Goal: Task Accomplishment & Management: Complete application form

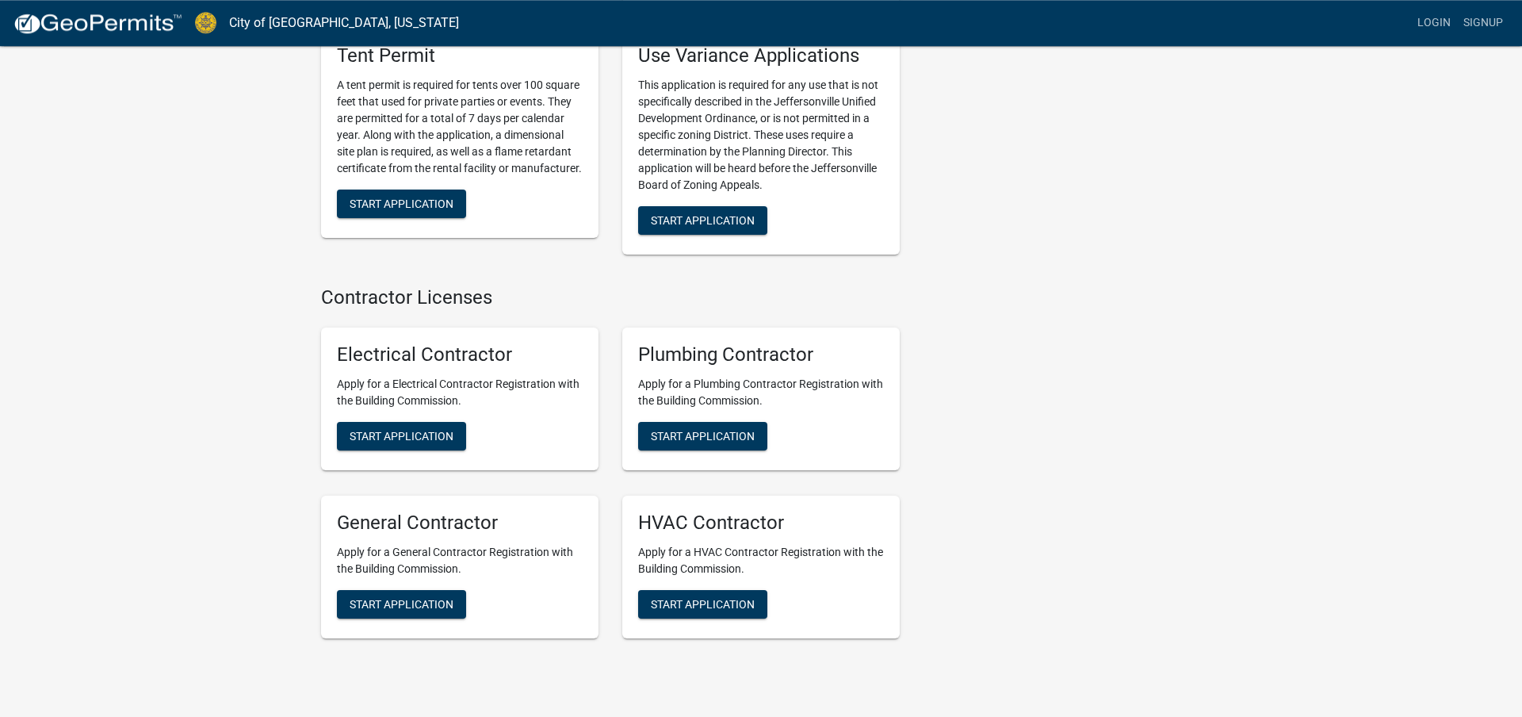
scroll to position [3149, 0]
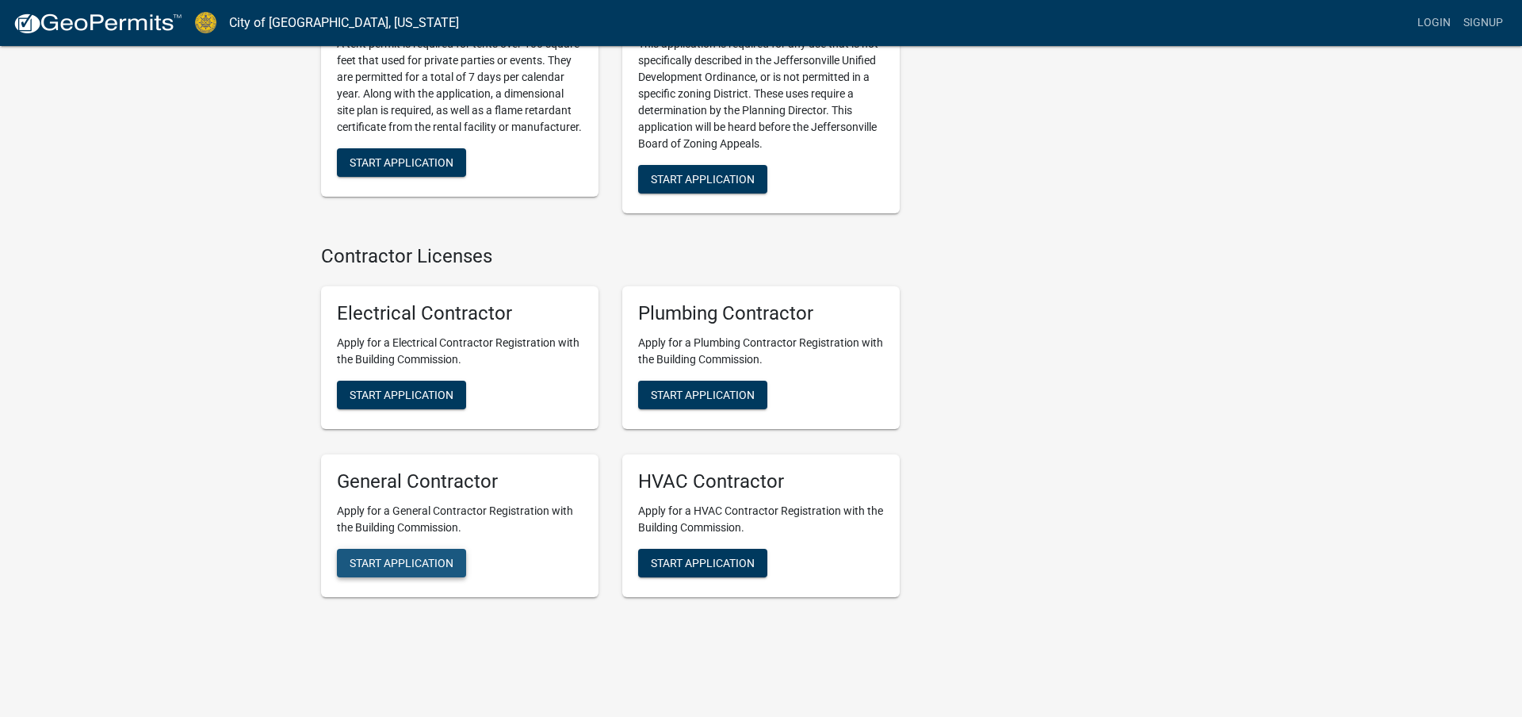
click at [375, 556] on span "Start Application" at bounding box center [402, 562] width 104 height 13
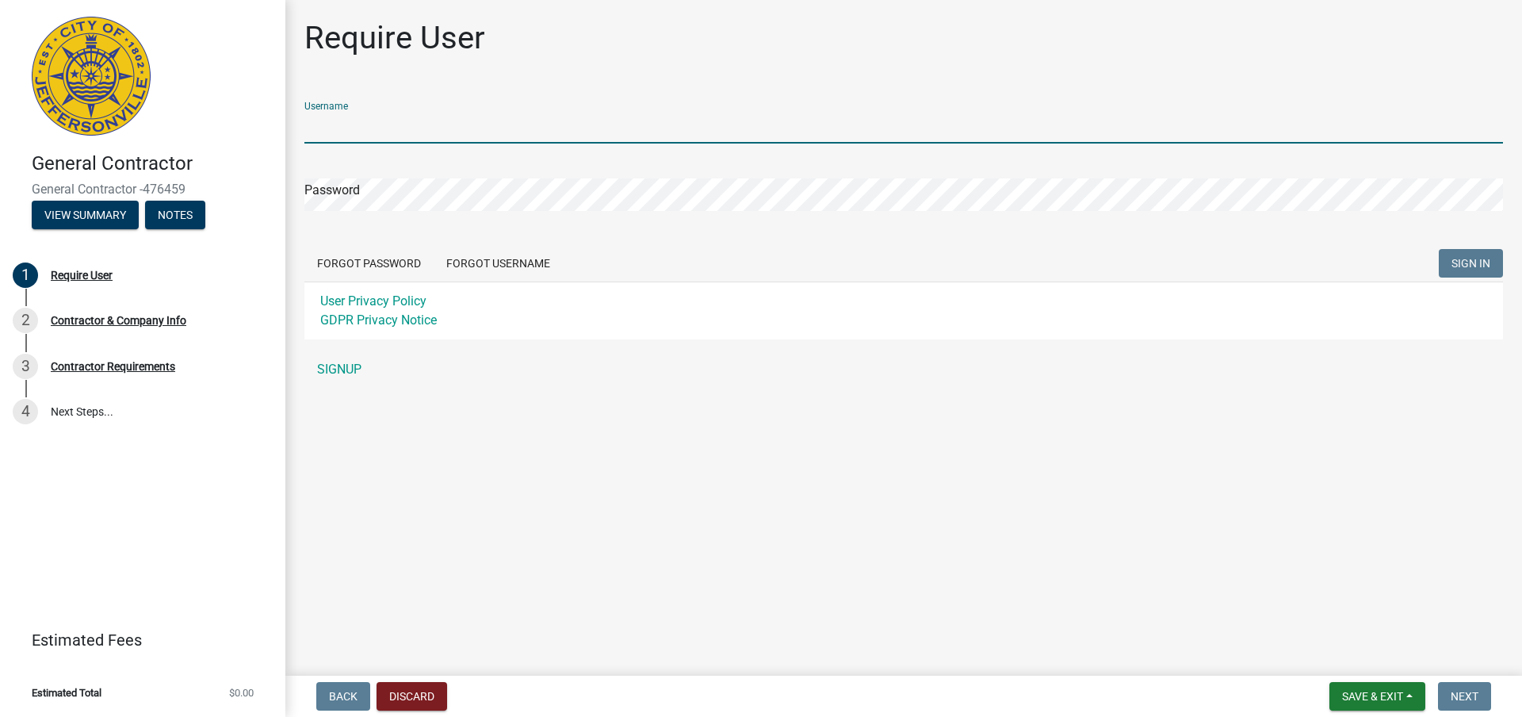
click at [356, 129] on input "Username" at bounding box center [903, 127] width 1199 height 33
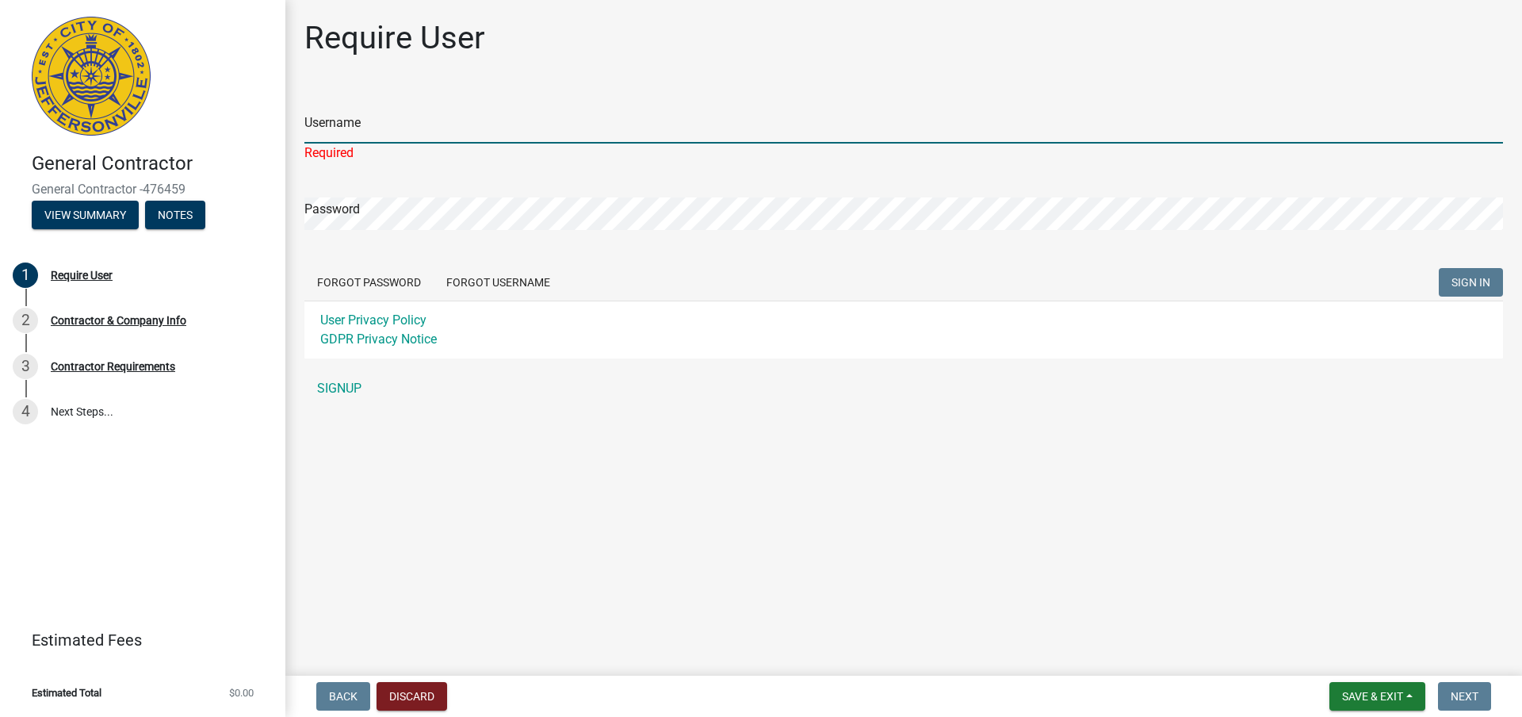
click at [327, 140] on input "Username" at bounding box center [903, 127] width 1199 height 33
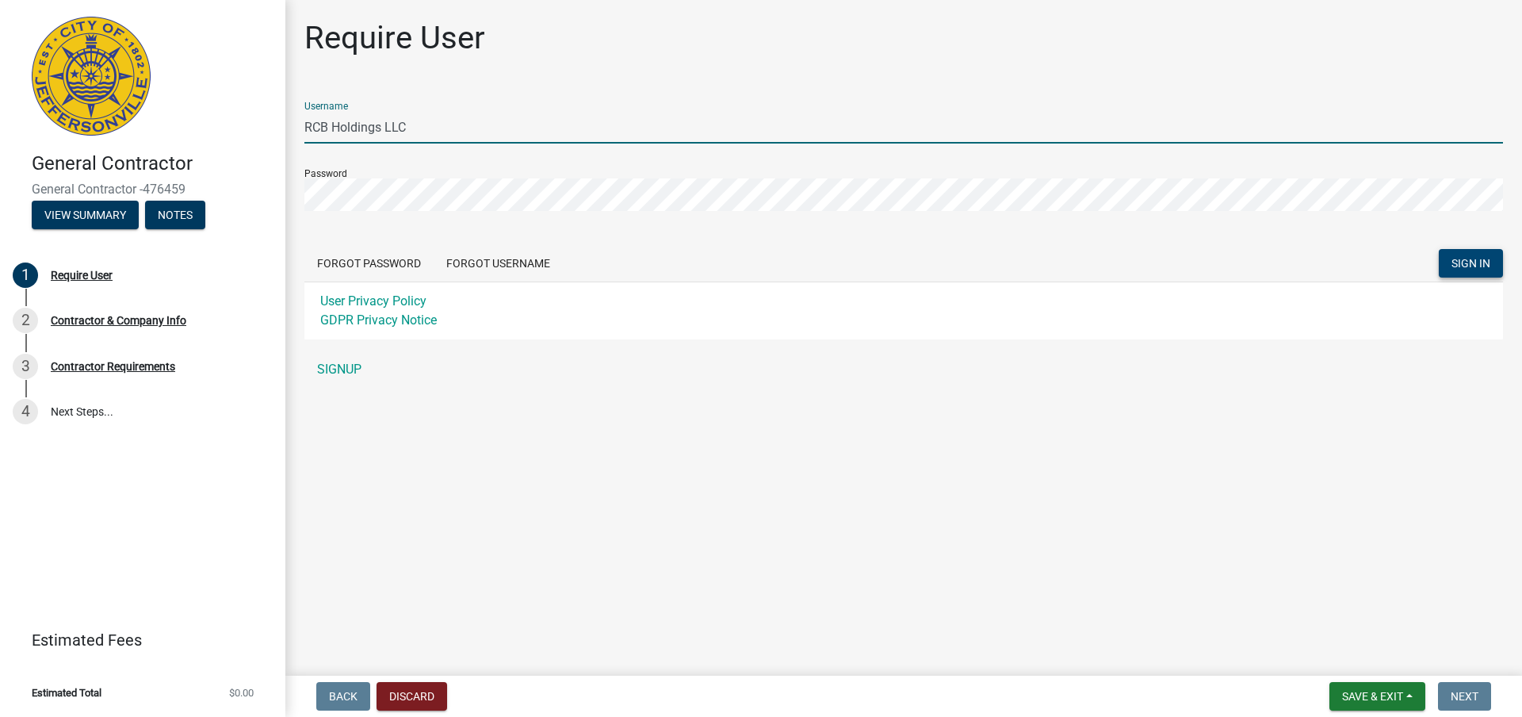
type input "RCB Holdings LLC"
click at [1472, 267] on span "SIGN IN" at bounding box center [1471, 263] width 39 height 13
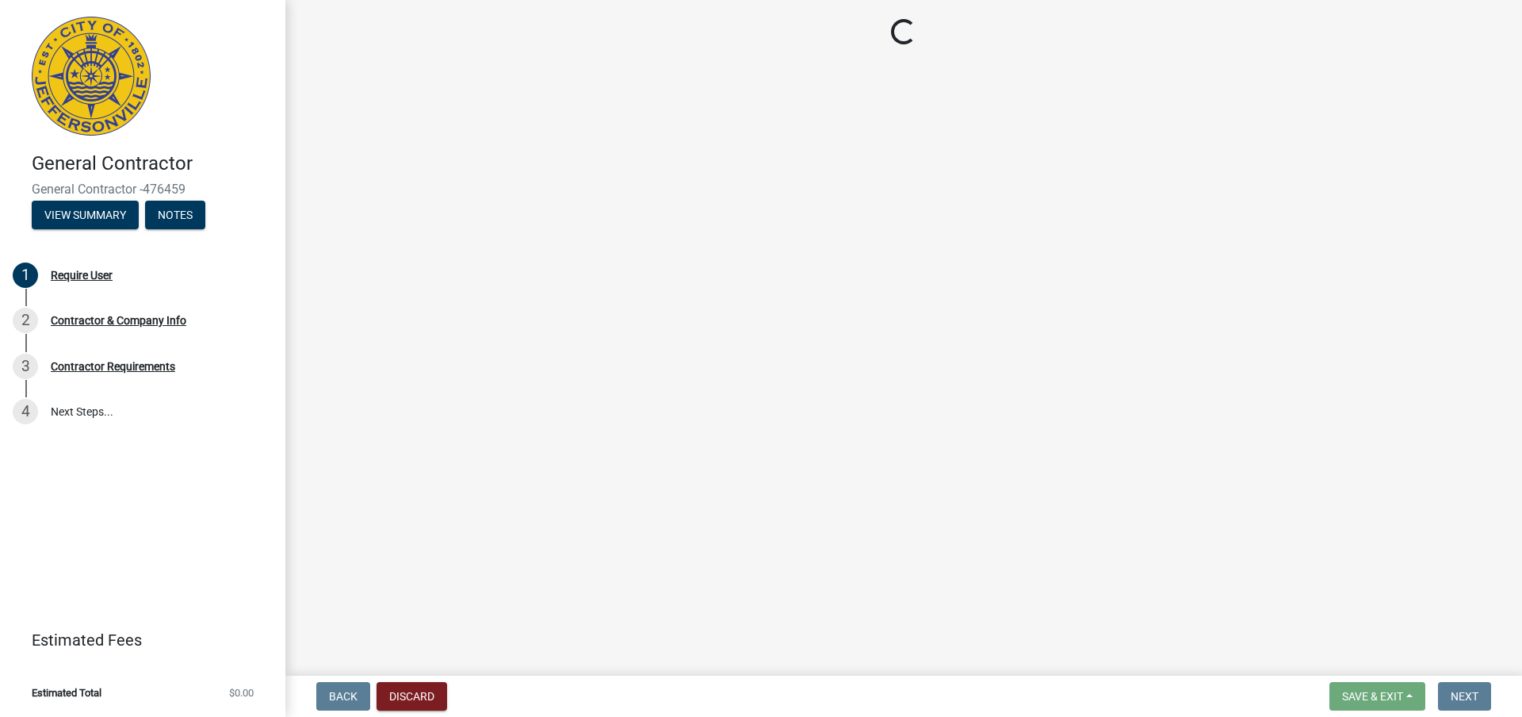
select select "KY"
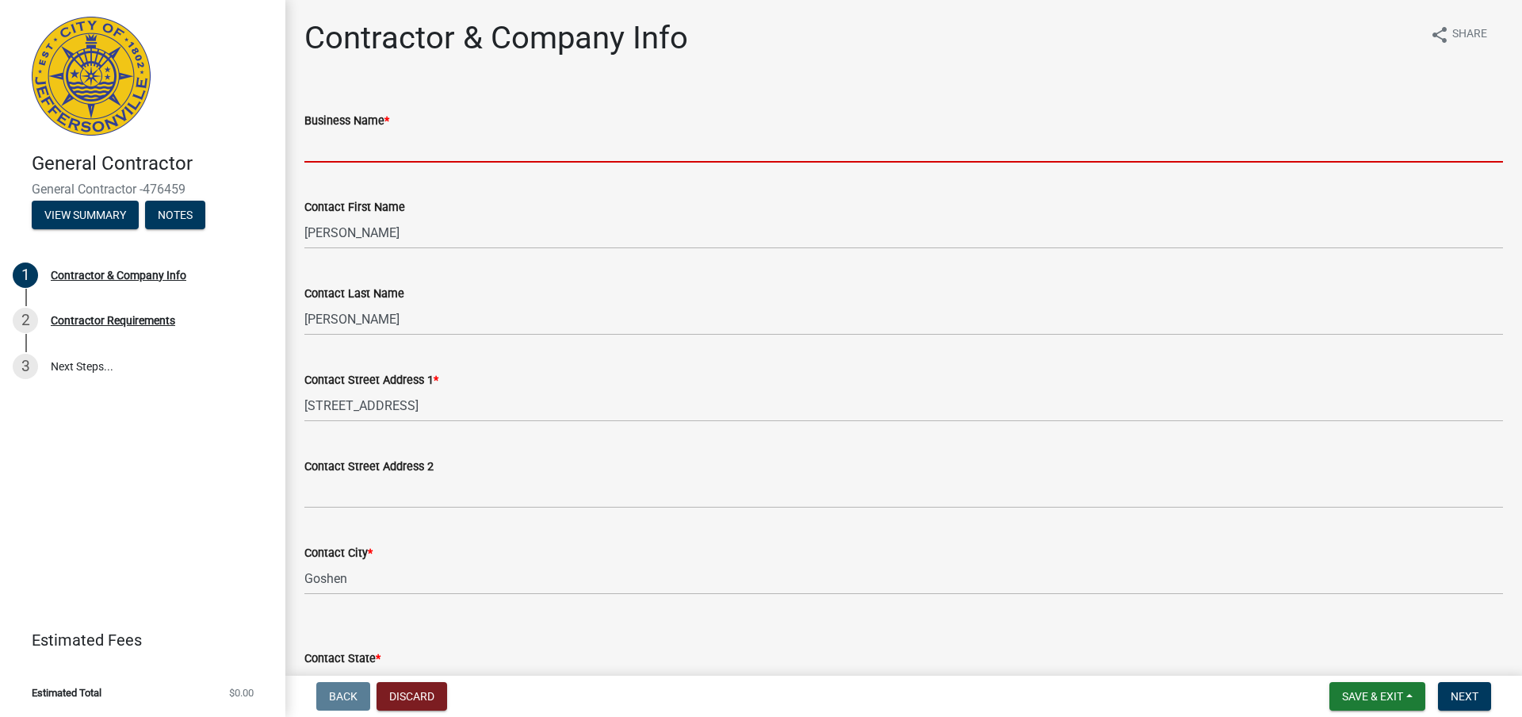
click at [366, 141] on input "Business Name *" at bounding box center [903, 146] width 1199 height 33
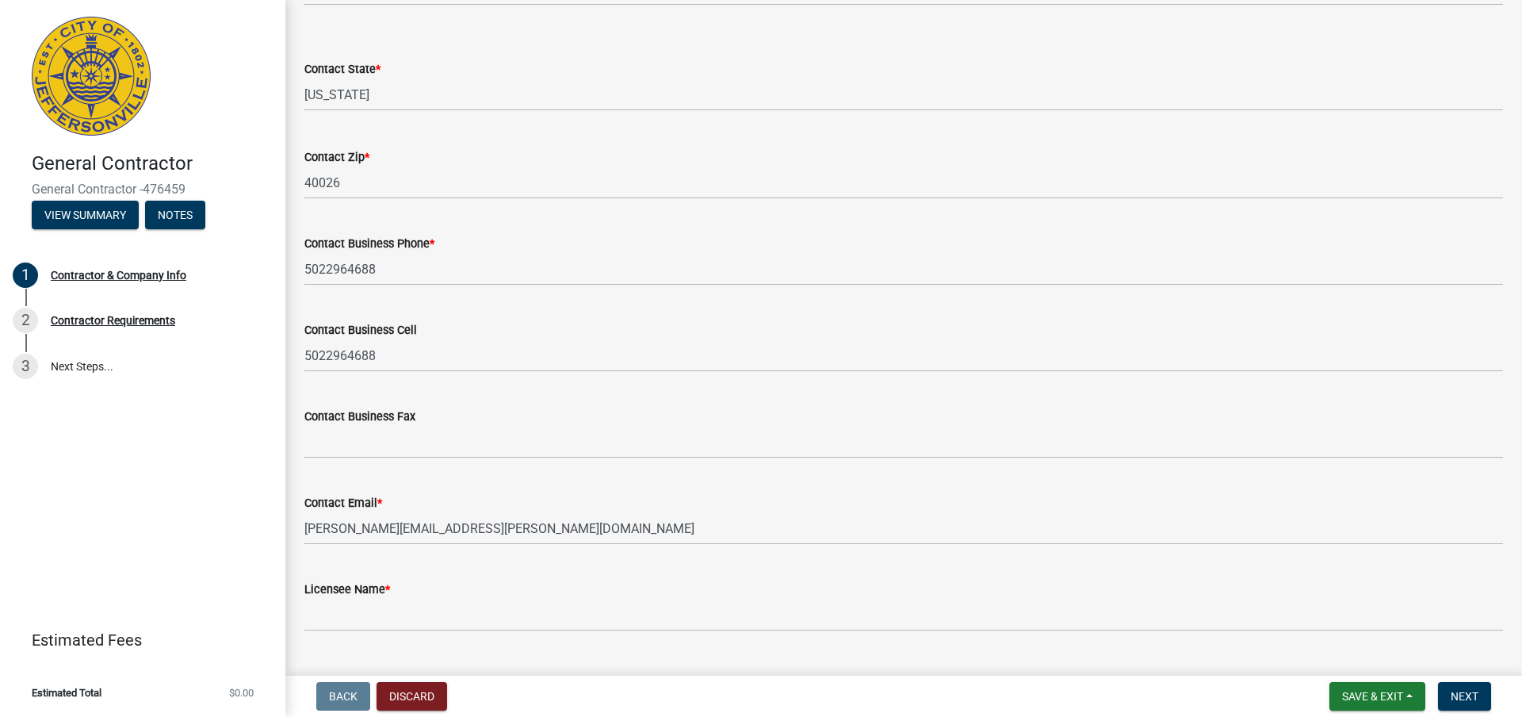
scroll to position [626, 0]
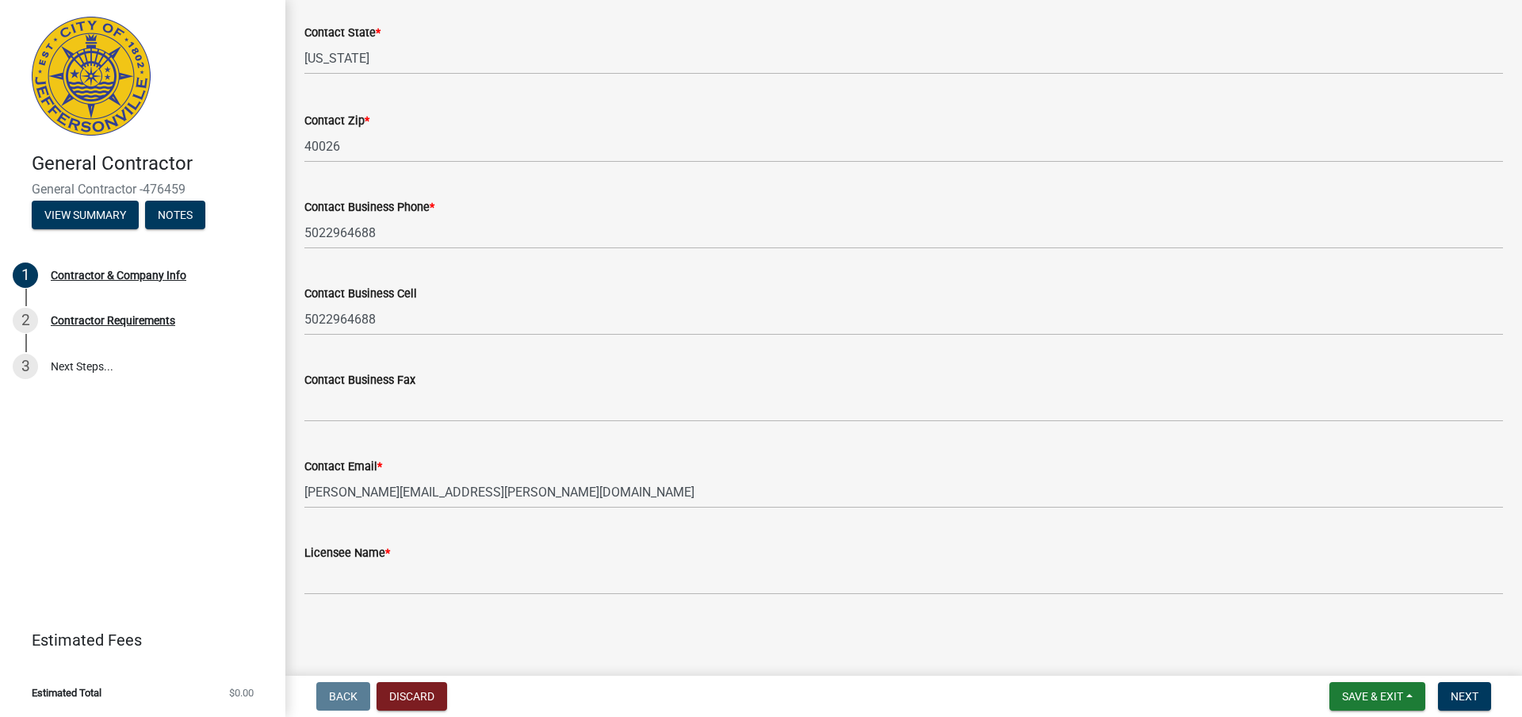
type input "RCB Holdings LLC"
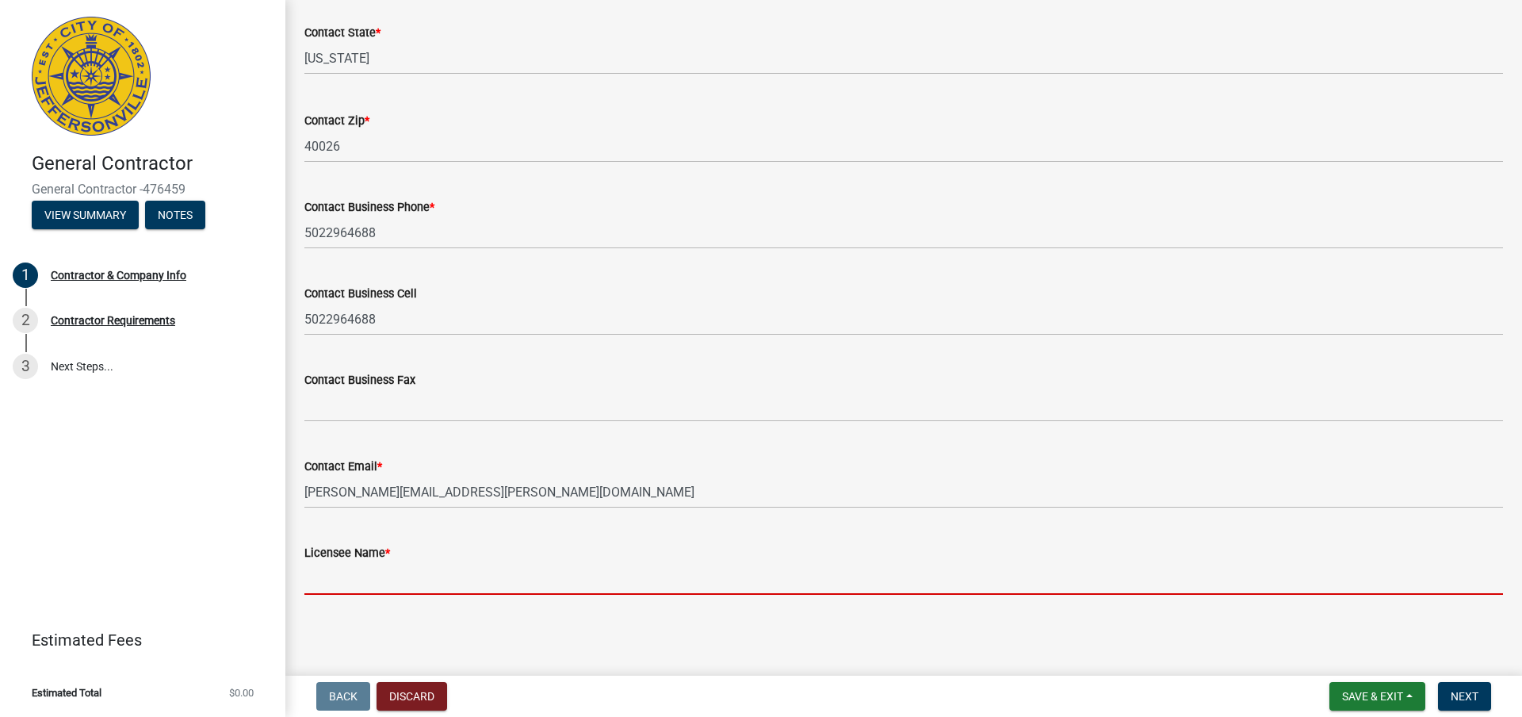
click at [343, 588] on input "Licensee Name *" at bounding box center [903, 578] width 1199 height 33
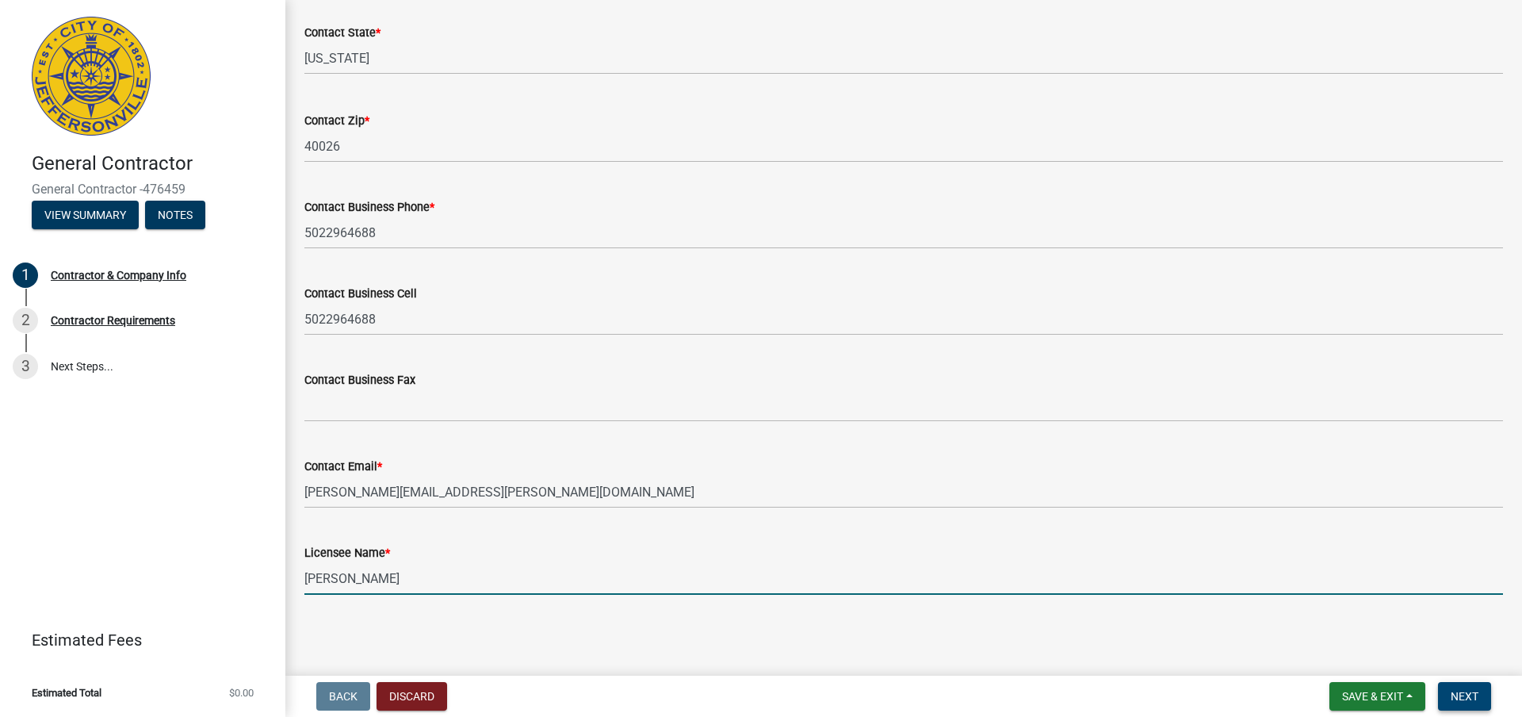
type input "[PERSON_NAME]"
click at [1465, 691] on span "Next" at bounding box center [1465, 696] width 28 height 13
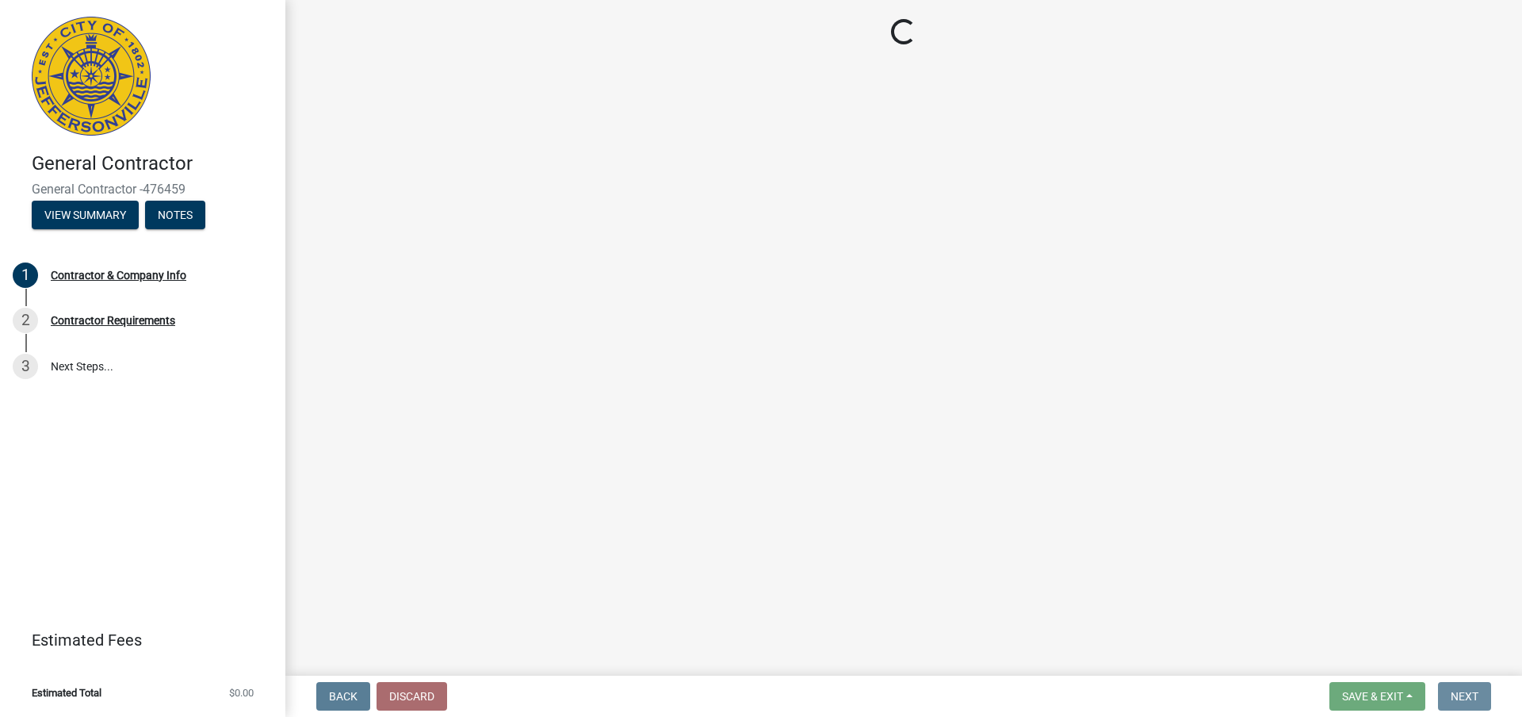
scroll to position [0, 0]
